Goal: Find specific page/section: Find specific page/section

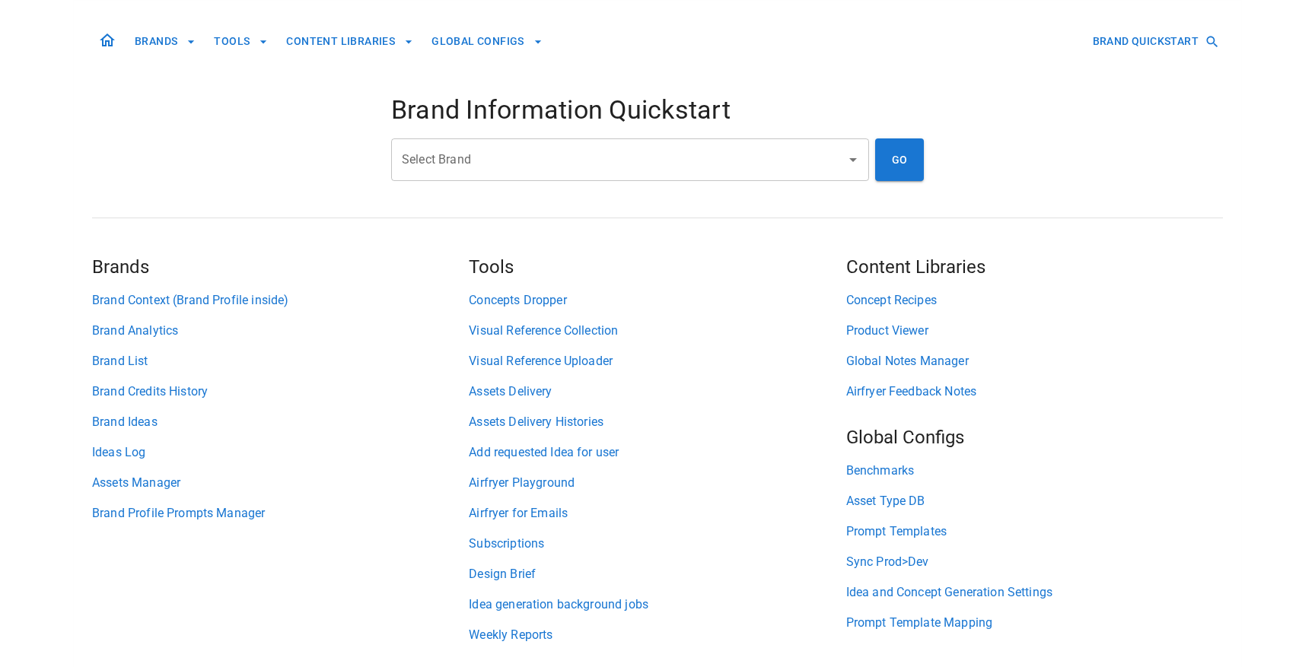
click at [754, 154] on input "Select Brand" at bounding box center [618, 159] width 441 height 29
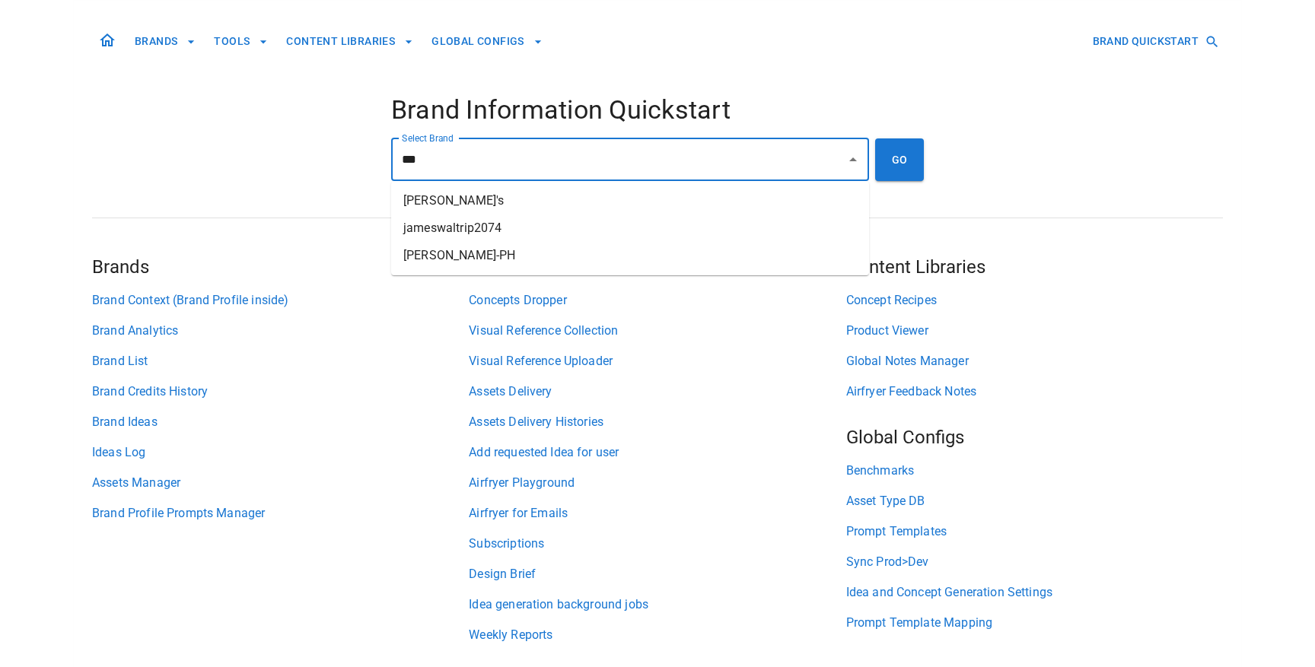
click at [709, 201] on li "[PERSON_NAME]'s" at bounding box center [630, 200] width 478 height 27
type input "*******"
click at [909, 167] on button "GO" at bounding box center [899, 160] width 49 height 43
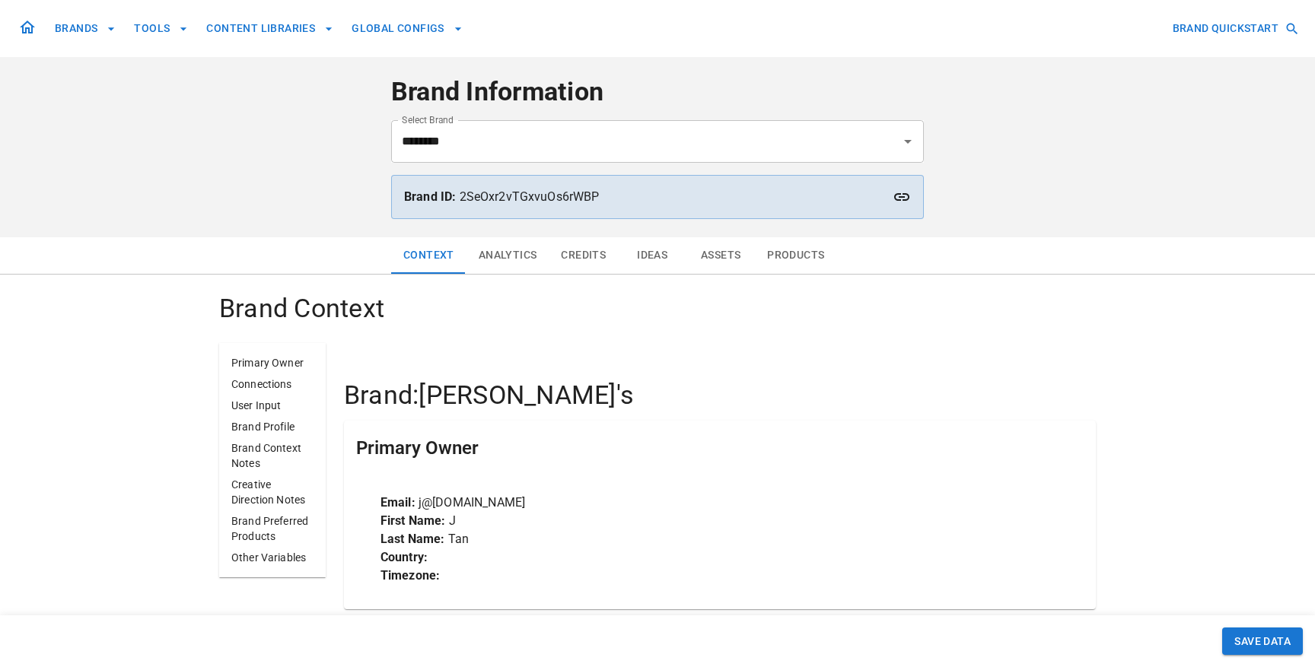
click at [724, 245] on button "Assets" at bounding box center [720, 255] width 68 height 37
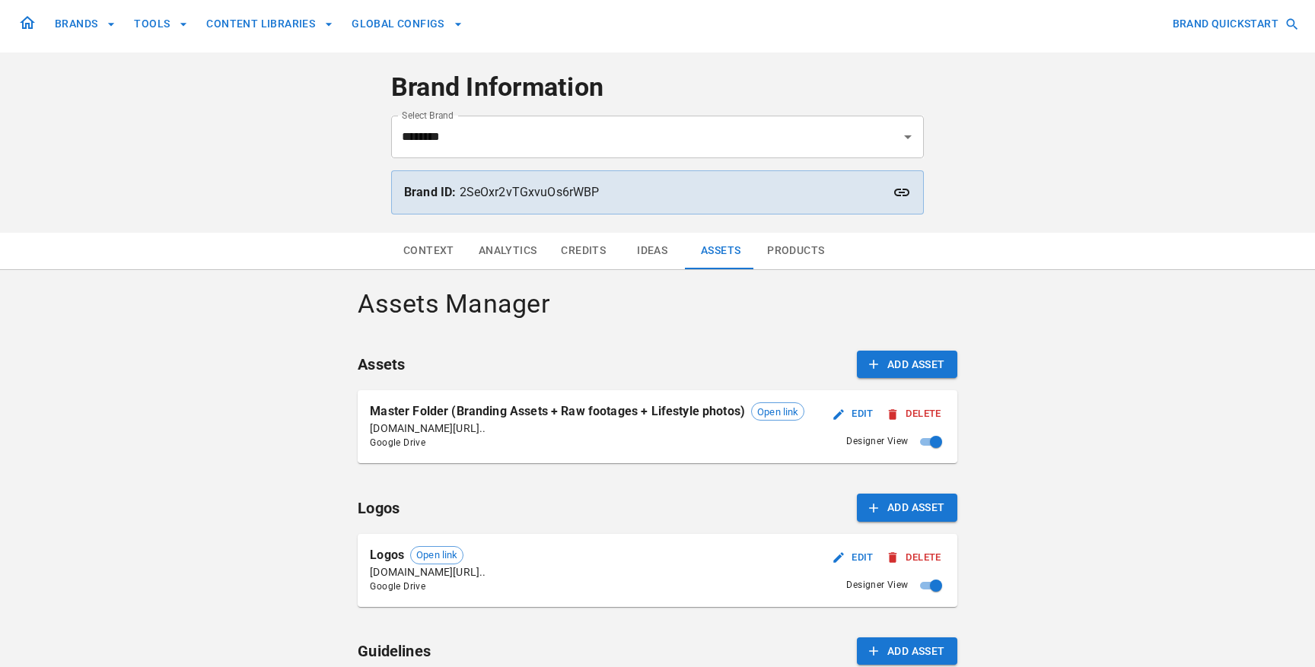
scroll to position [6, 0]
click at [785, 412] on span "Open link" at bounding box center [778, 410] width 52 height 15
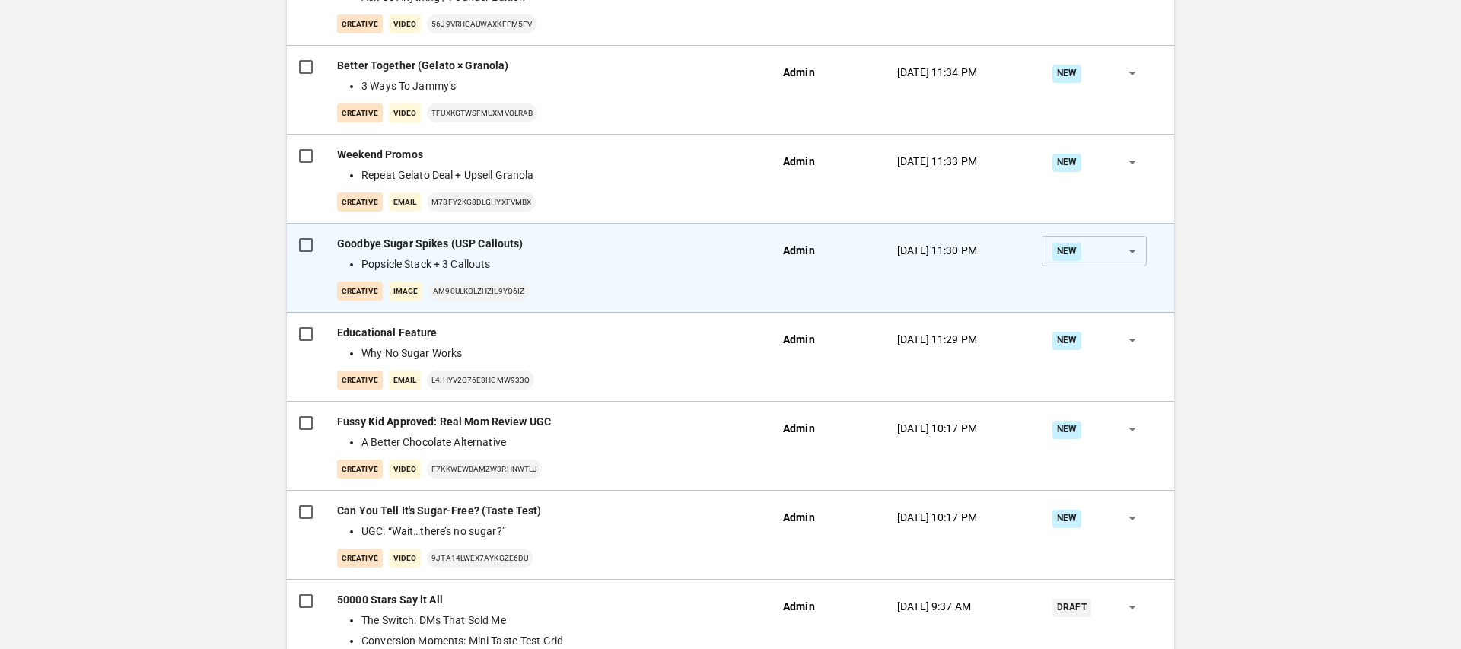
scroll to position [1029, 0]
